Goal: Submit feedback/report problem

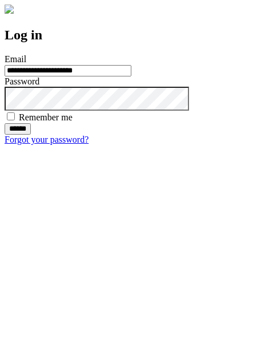
click at [31, 135] on input "******" at bounding box center [18, 128] width 26 height 11
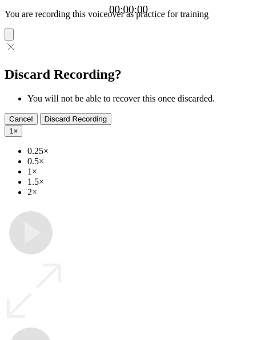
type input "**********"
